Goal: Transaction & Acquisition: Download file/media

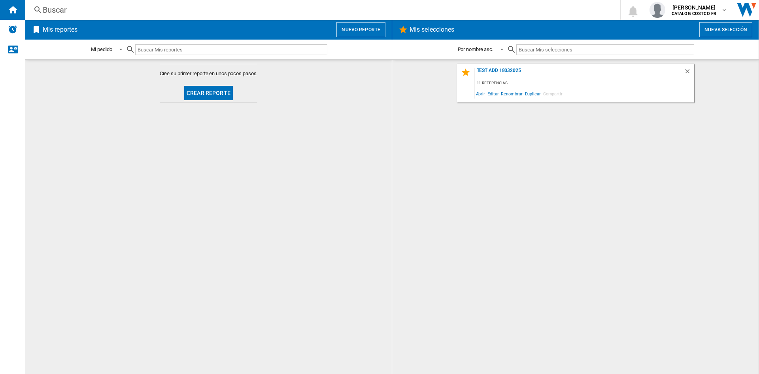
click at [205, 90] on button "Crear reporte" at bounding box center [208, 93] width 49 height 14
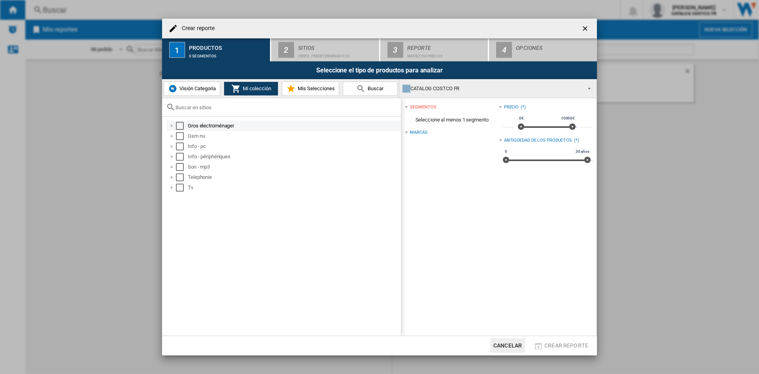
click at [183, 125] on div "Select" at bounding box center [180, 126] width 8 height 8
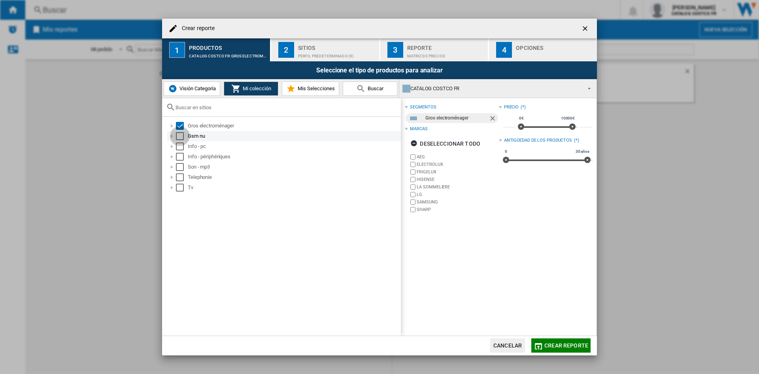
click at [182, 138] on div "Select" at bounding box center [180, 136] width 8 height 8
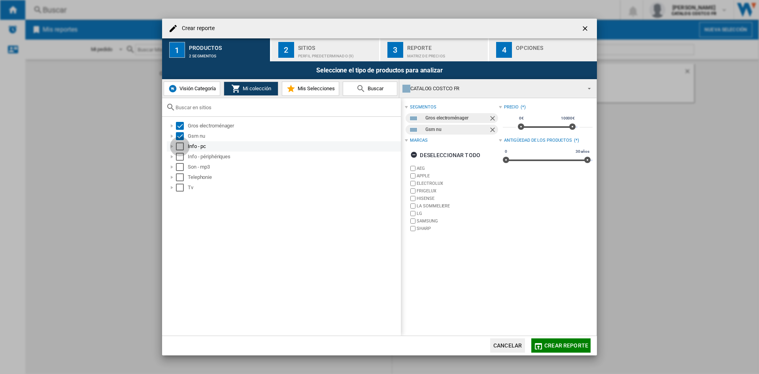
click at [179, 145] on div "Select" at bounding box center [180, 146] width 8 height 8
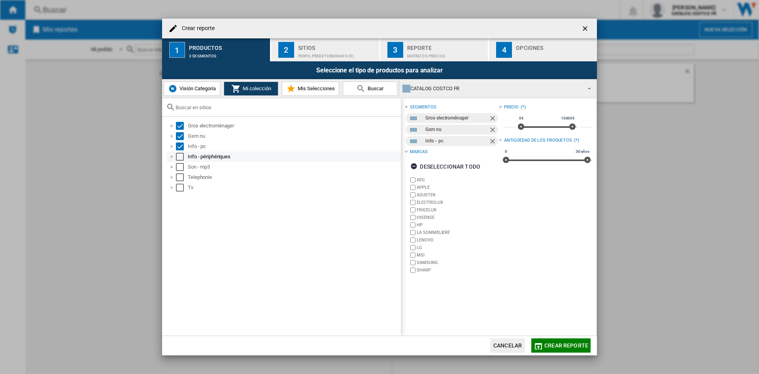
click at [180, 157] on div "Select" at bounding box center [180, 157] width 8 height 8
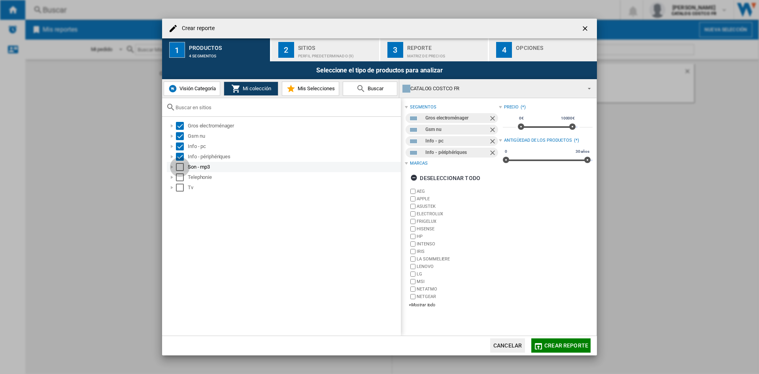
click at [180, 166] on div "Select" at bounding box center [180, 167] width 8 height 8
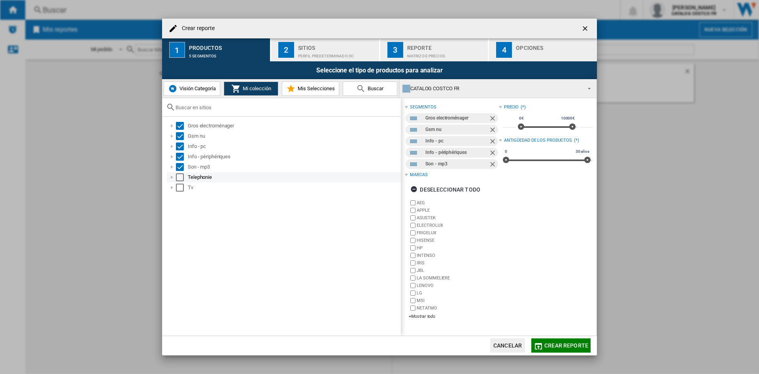
click at [179, 176] on div "Select" at bounding box center [180, 177] width 8 height 8
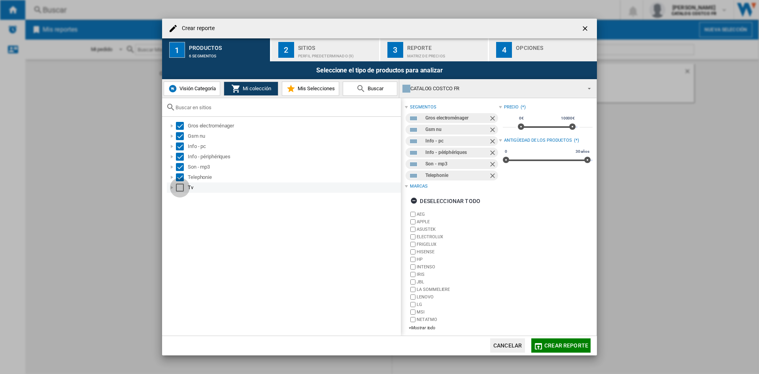
click at [180, 183] on div "Select" at bounding box center [180, 187] width 8 height 8
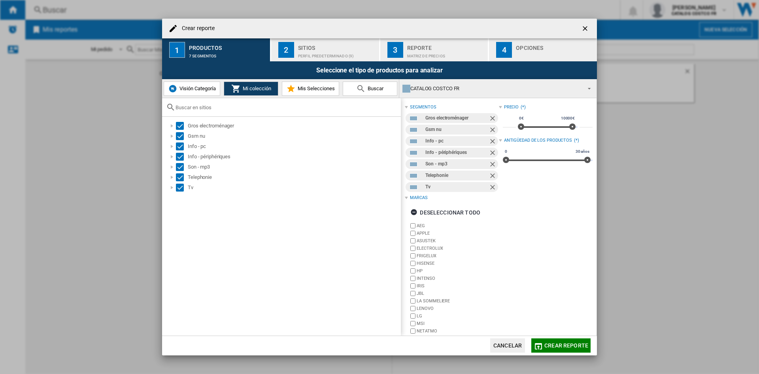
click at [322, 50] on div "Perfil predeterminado (9)" at bounding box center [337, 54] width 78 height 8
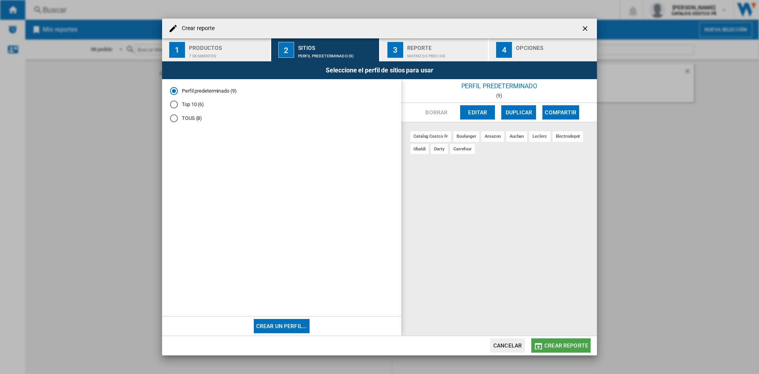
click at [559, 346] on span "Crear reporte" at bounding box center [566, 345] width 44 height 6
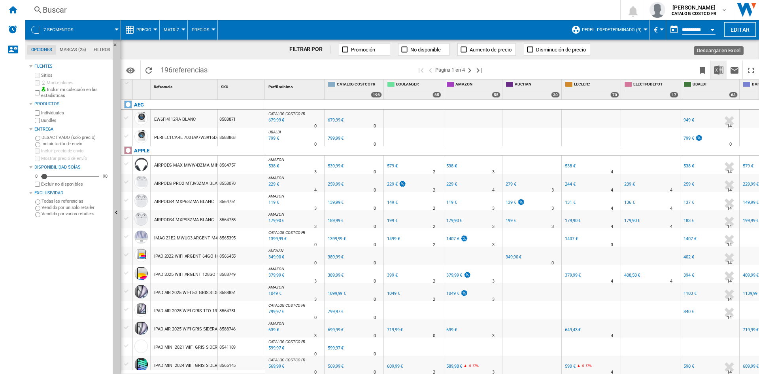
click at [714, 72] on img "Descargar en Excel" at bounding box center [718, 69] width 9 height 9
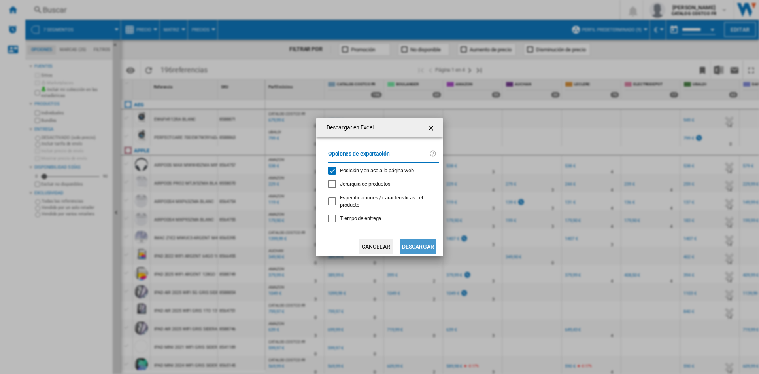
click at [423, 246] on button "Descargar" at bounding box center [418, 246] width 37 height 14
